Goal: Transaction & Acquisition: Purchase product/service

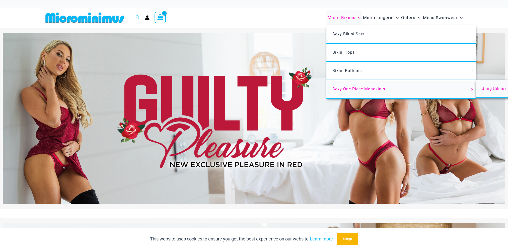
click at [488, 89] on span "Sling Bikinis" at bounding box center [494, 88] width 25 height 5
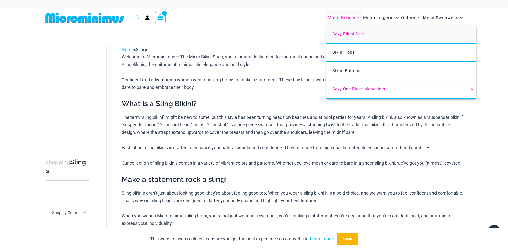
click at [353, 33] on span "Sexy Bikini Sets" at bounding box center [349, 34] width 32 height 5
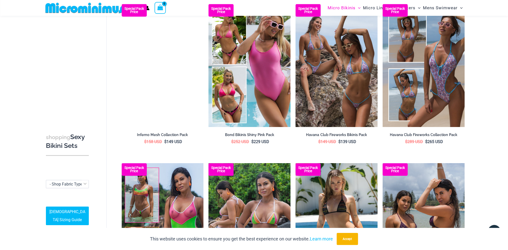
scroll to position [623, 0]
